Goal: Check status: Check status

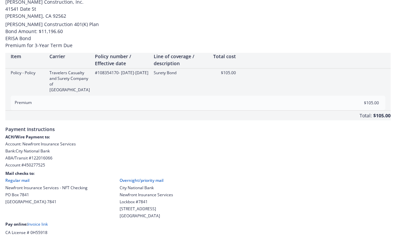
scroll to position [50, 0]
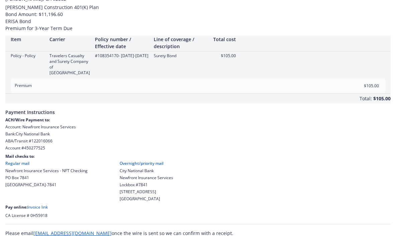
click at [40, 204] on link "Invoice link" at bounding box center [37, 207] width 20 height 6
